Goal: Transaction & Acquisition: Download file/media

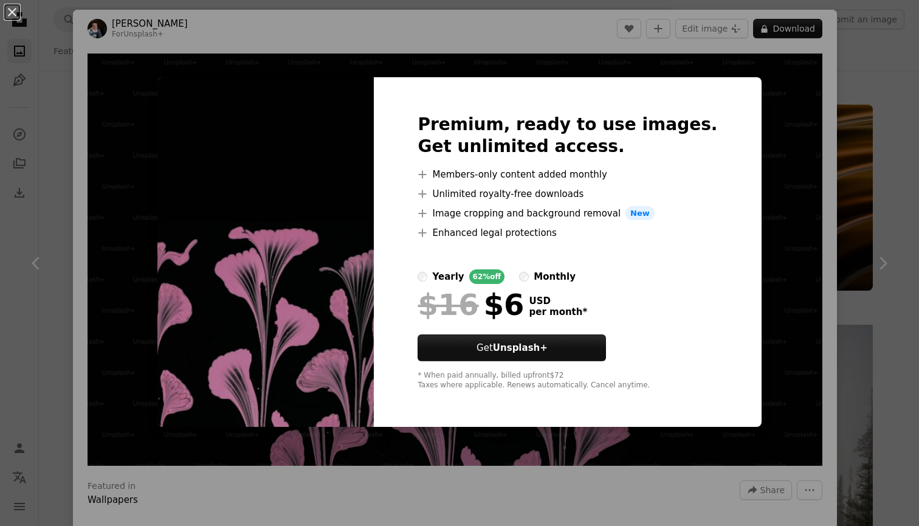
scroll to position [2762, 0]
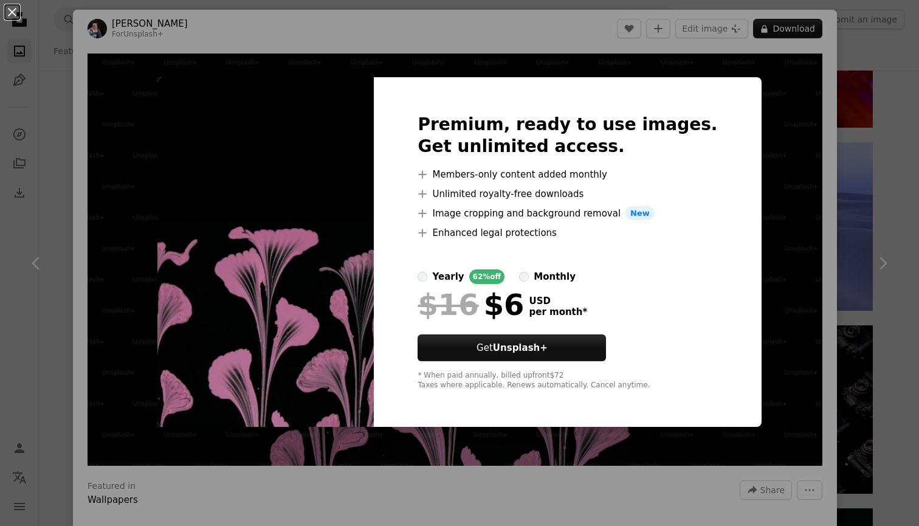
click at [761, 275] on div "An X shape Premium, ready to use images. Get unlimited access. A plus sign Memb…" at bounding box center [459, 263] width 919 height 526
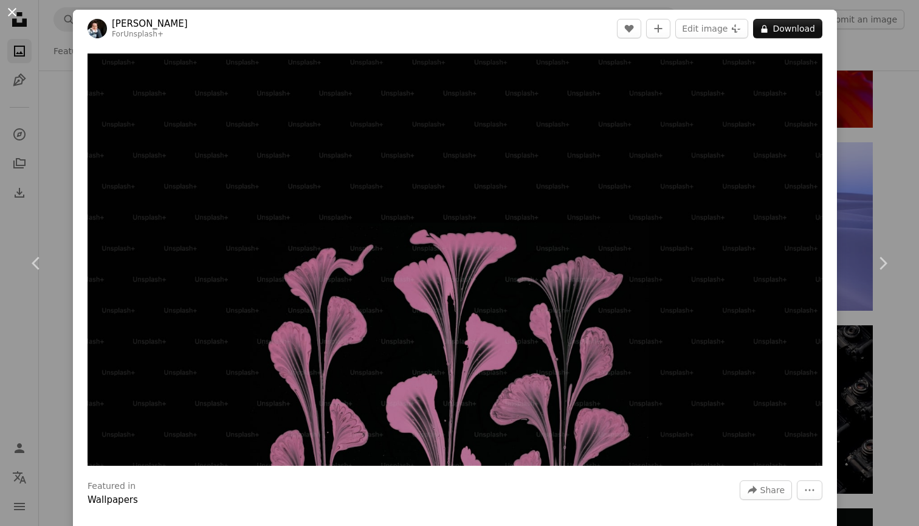
click at [9, 13] on button "An X shape" at bounding box center [12, 12] width 15 height 15
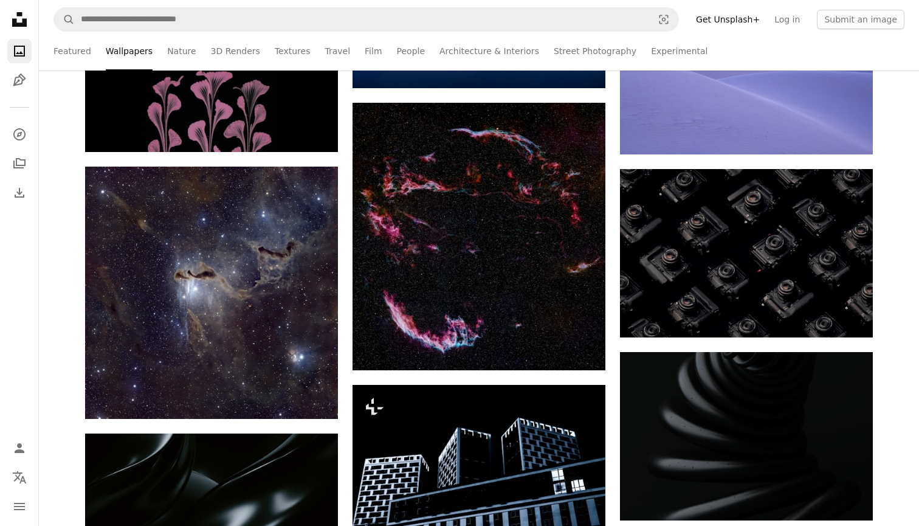
scroll to position [2977, 0]
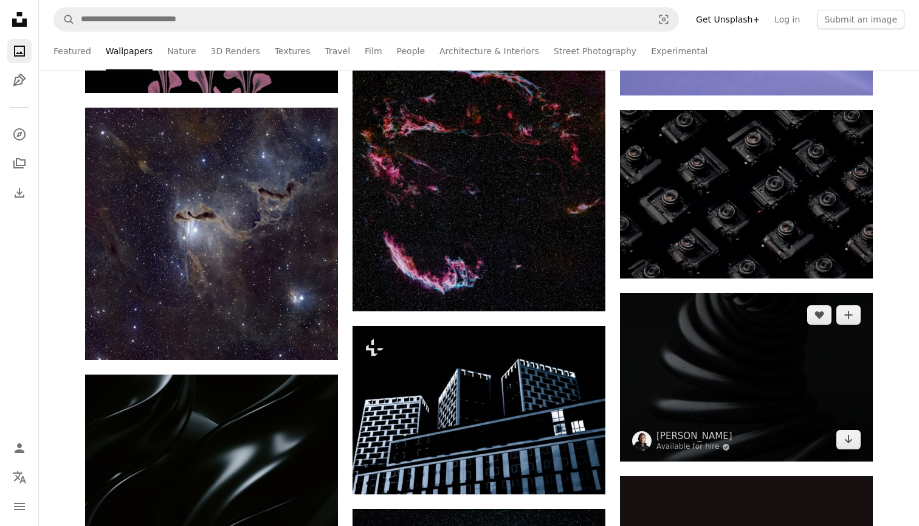
click at [780, 352] on img at bounding box center [746, 377] width 253 height 168
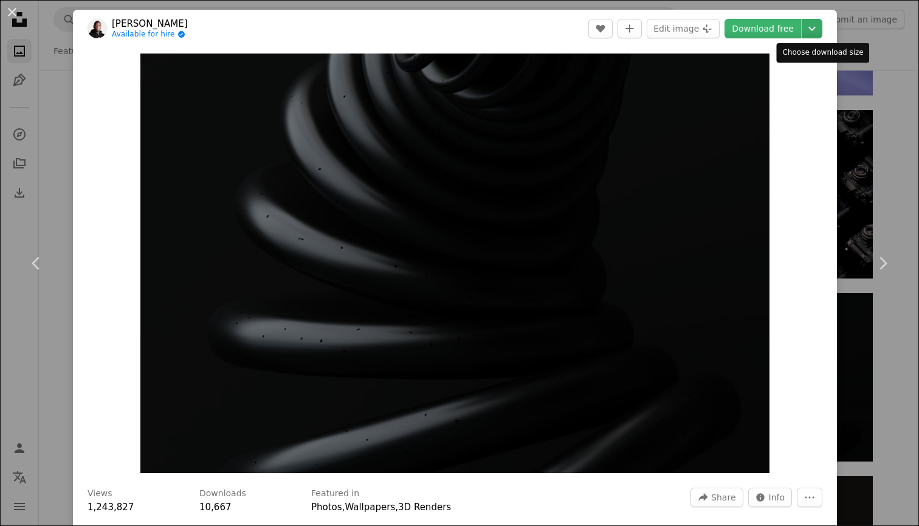
click at [821, 25] on icon "Chevron down" at bounding box center [811, 28] width 19 height 15
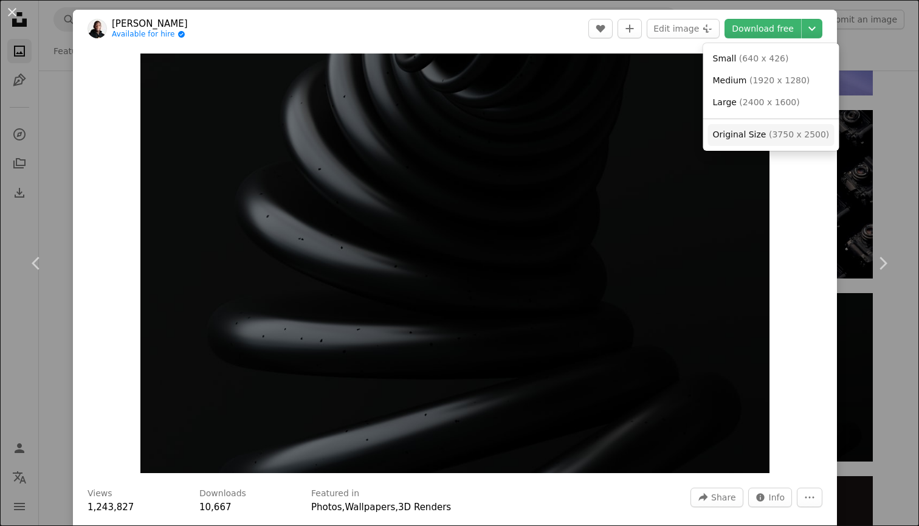
click at [752, 134] on span "Original Size" at bounding box center [739, 134] width 53 height 10
